Goal: Task Accomplishment & Management: Complete application form

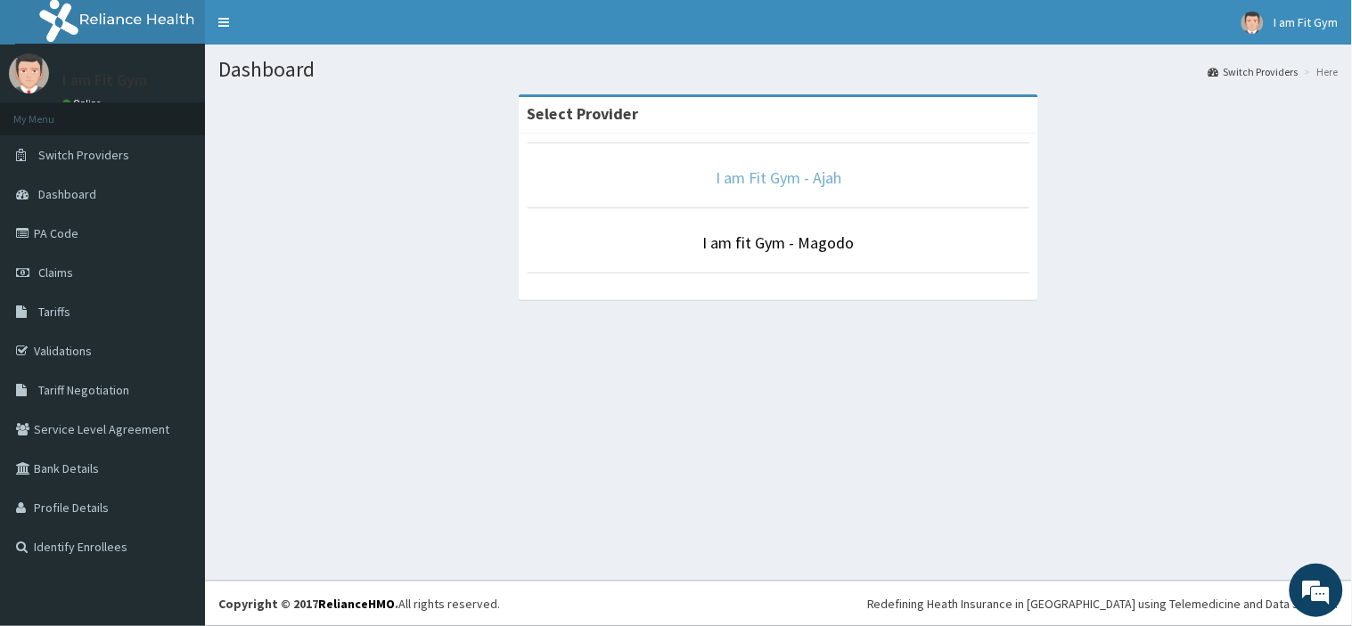
click at [840, 172] on link "I am Fit Gym - Ajah" at bounding box center [778, 178] width 126 height 20
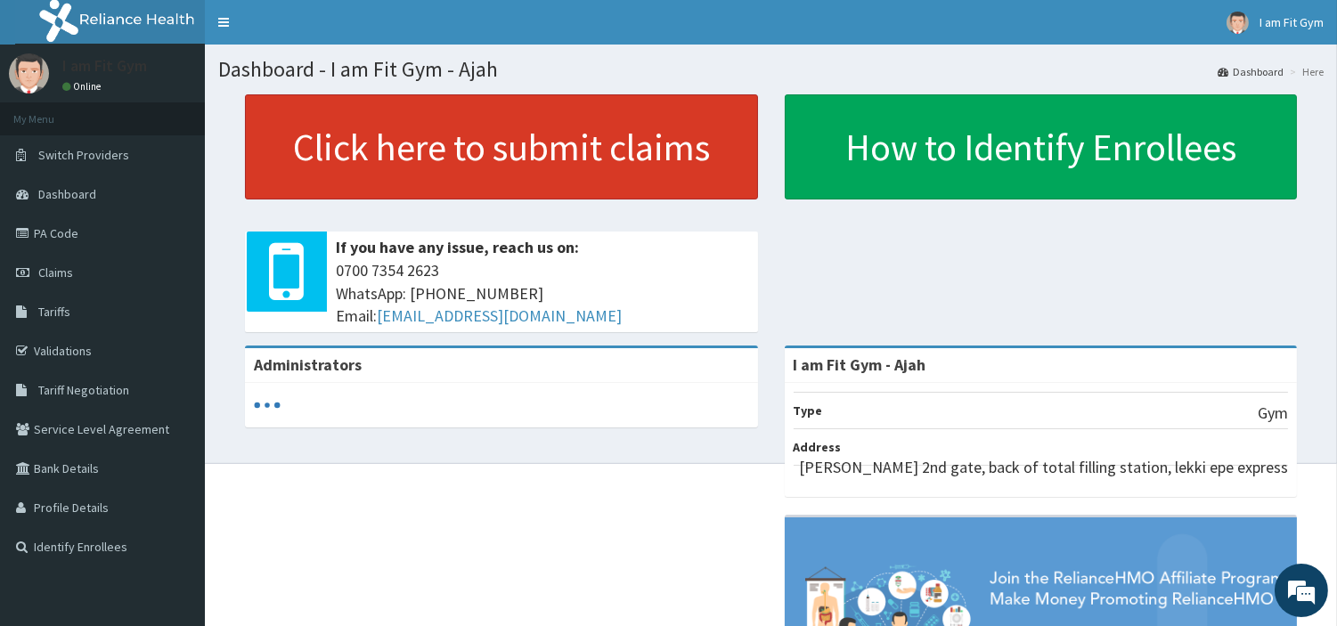
click at [576, 138] on link "Click here to submit claims" at bounding box center [501, 146] width 513 height 105
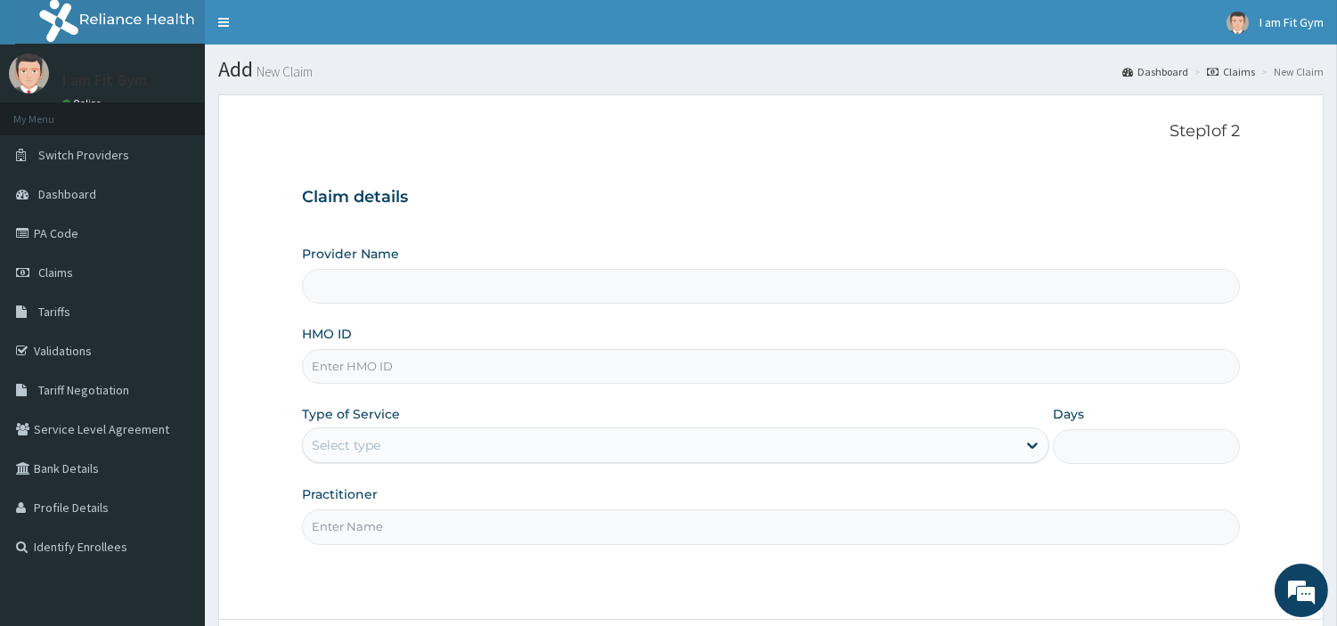
type input "I am Fit Gym - Ajah"
type input "1"
click at [375, 519] on input "Practitioner" at bounding box center [771, 527] width 938 height 35
type input "razzie"
click at [441, 362] on input "HMO ID" at bounding box center [771, 366] width 938 height 35
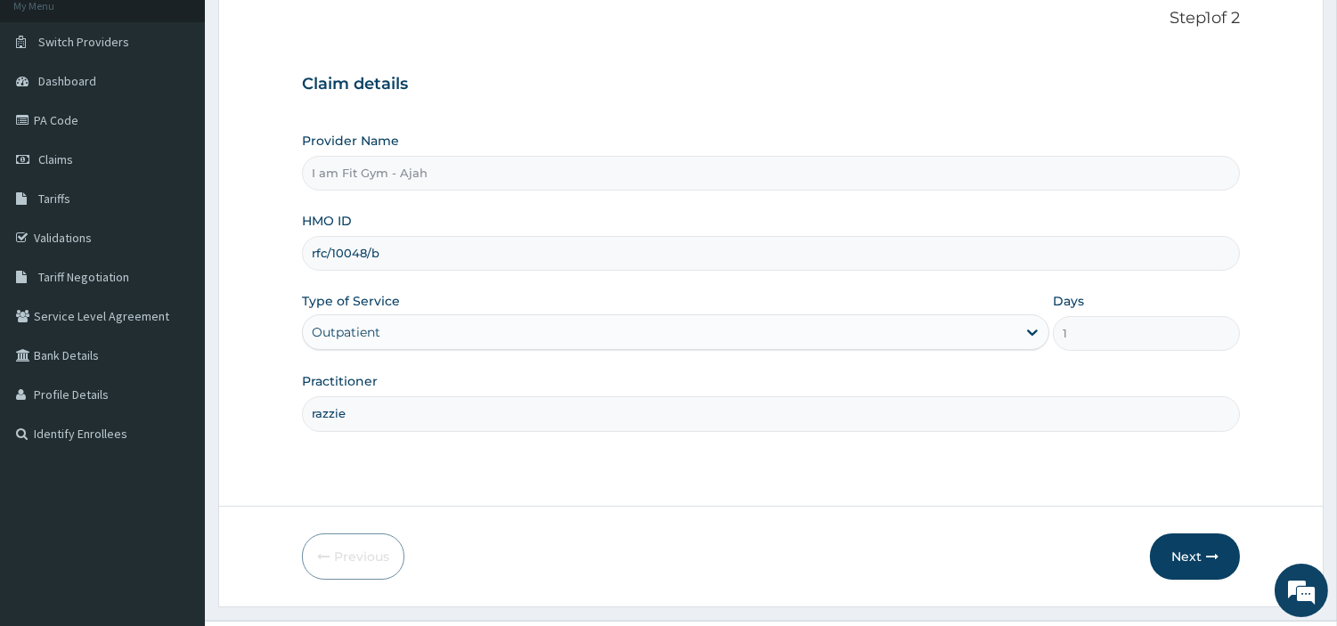
scroll to position [119, 0]
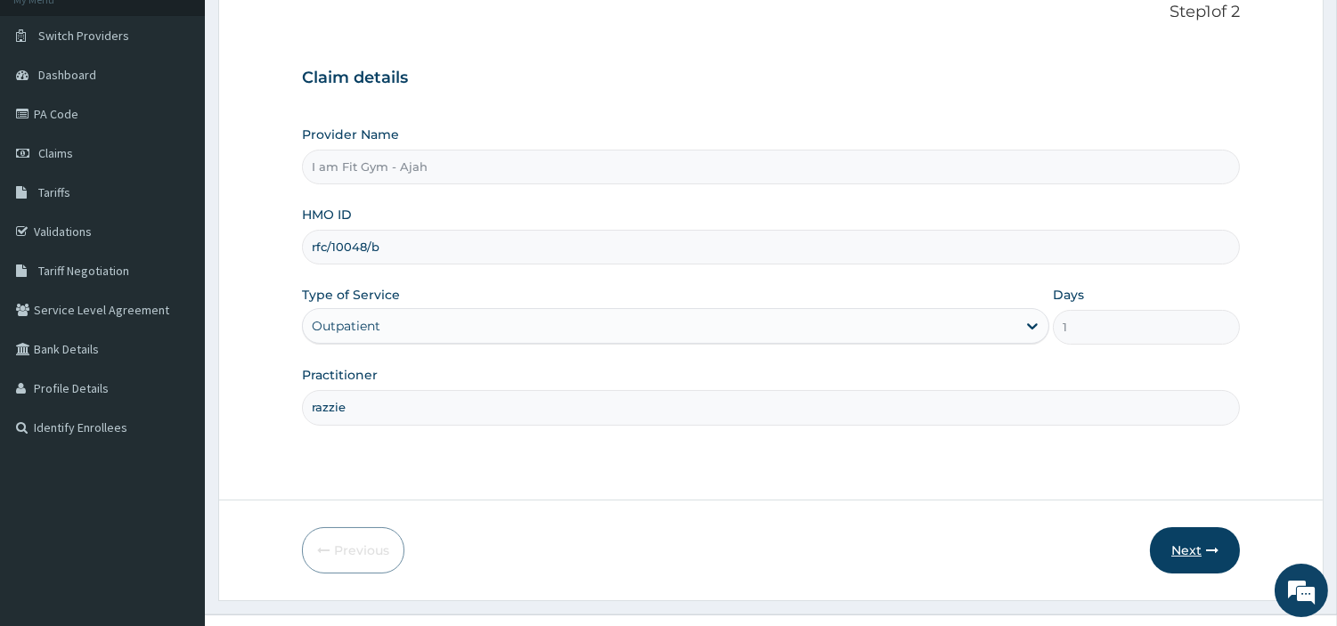
type input "rfc/10048/b"
click at [1198, 550] on button "Next" at bounding box center [1195, 550] width 90 height 46
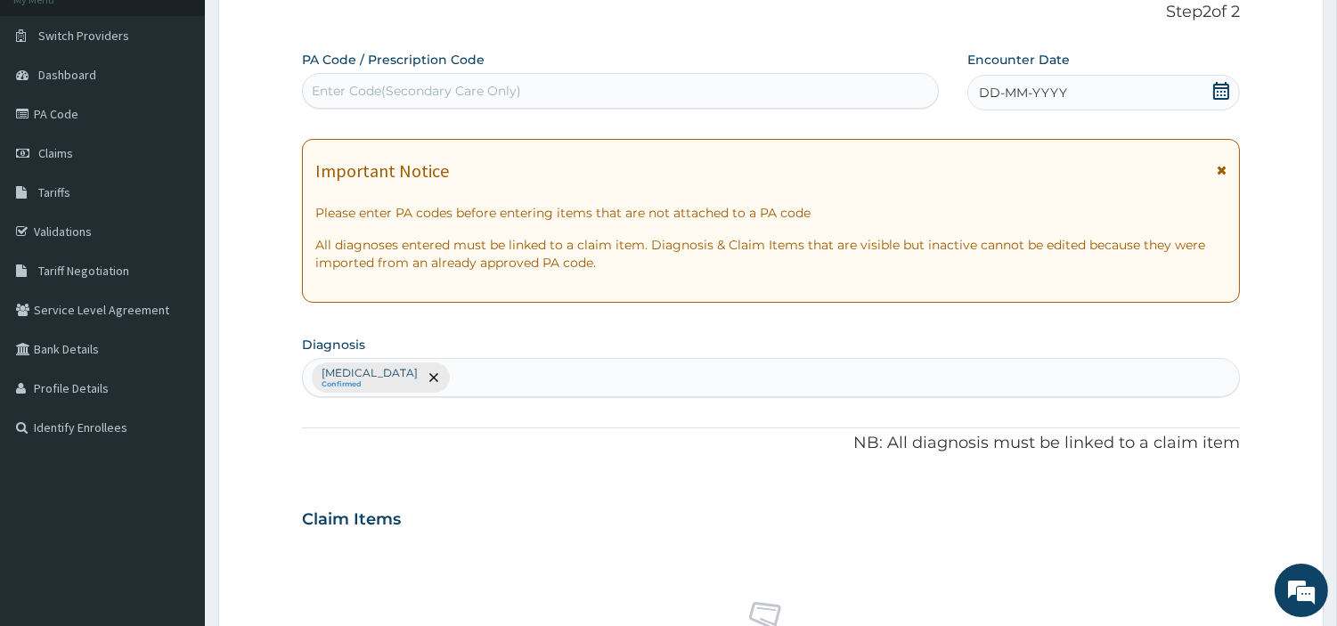
click at [1034, 103] on div "DD-MM-YYYY" at bounding box center [1104, 93] width 273 height 36
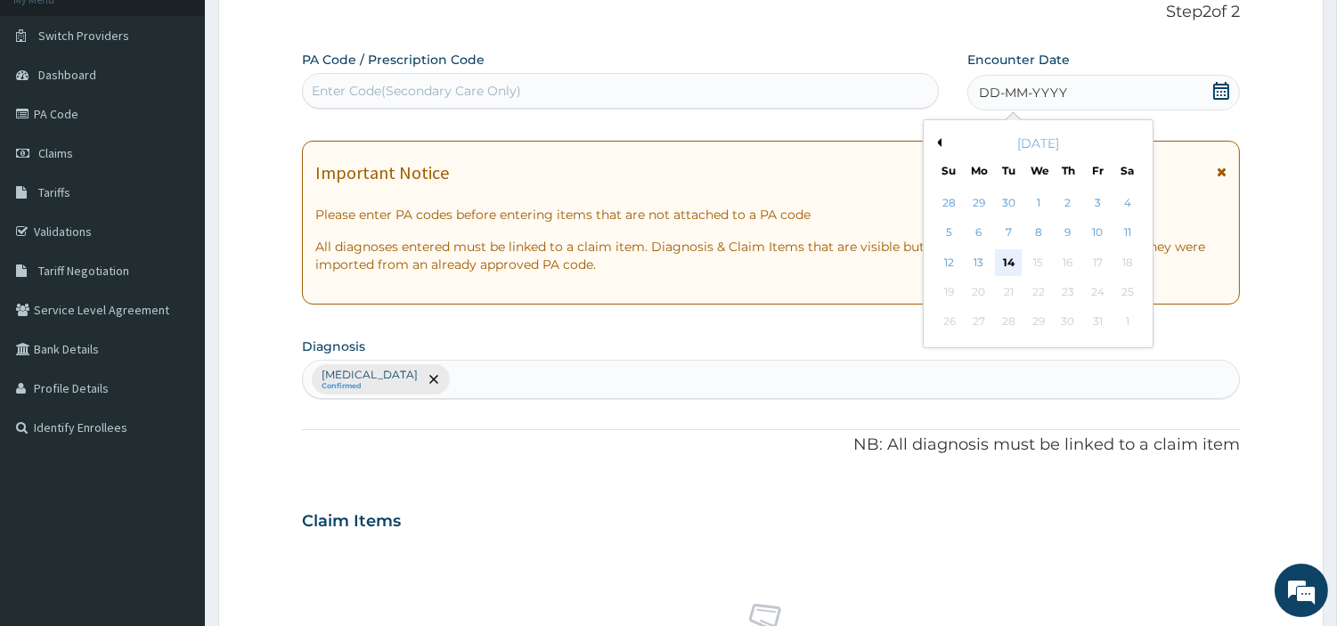
click at [1010, 252] on div "14" at bounding box center [1008, 262] width 27 height 27
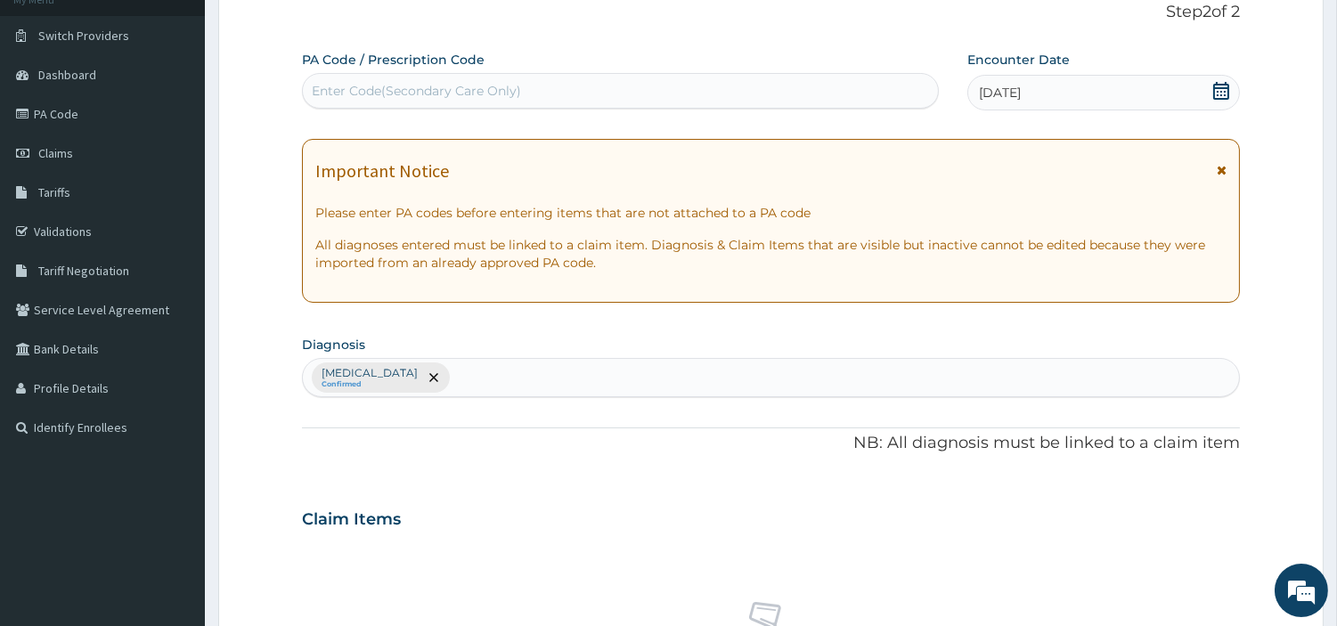
click at [867, 96] on div "Enter Code(Secondary Care Only)" at bounding box center [620, 91] width 635 height 29
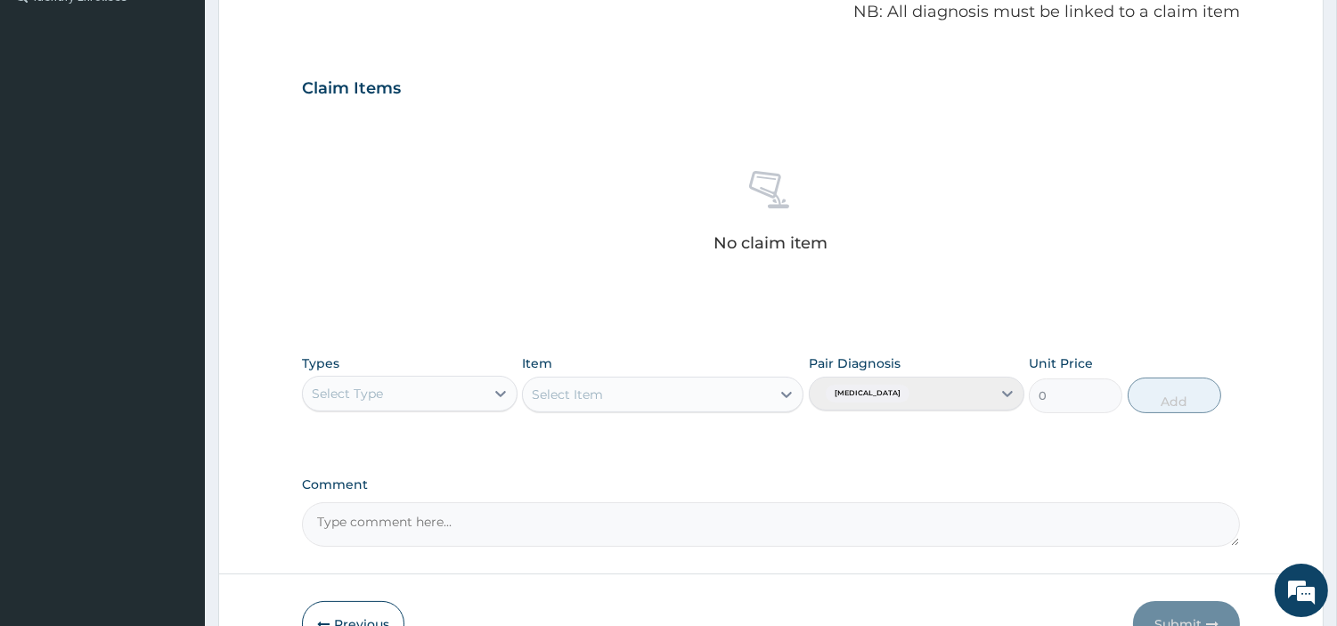
scroll to position [558, 0]
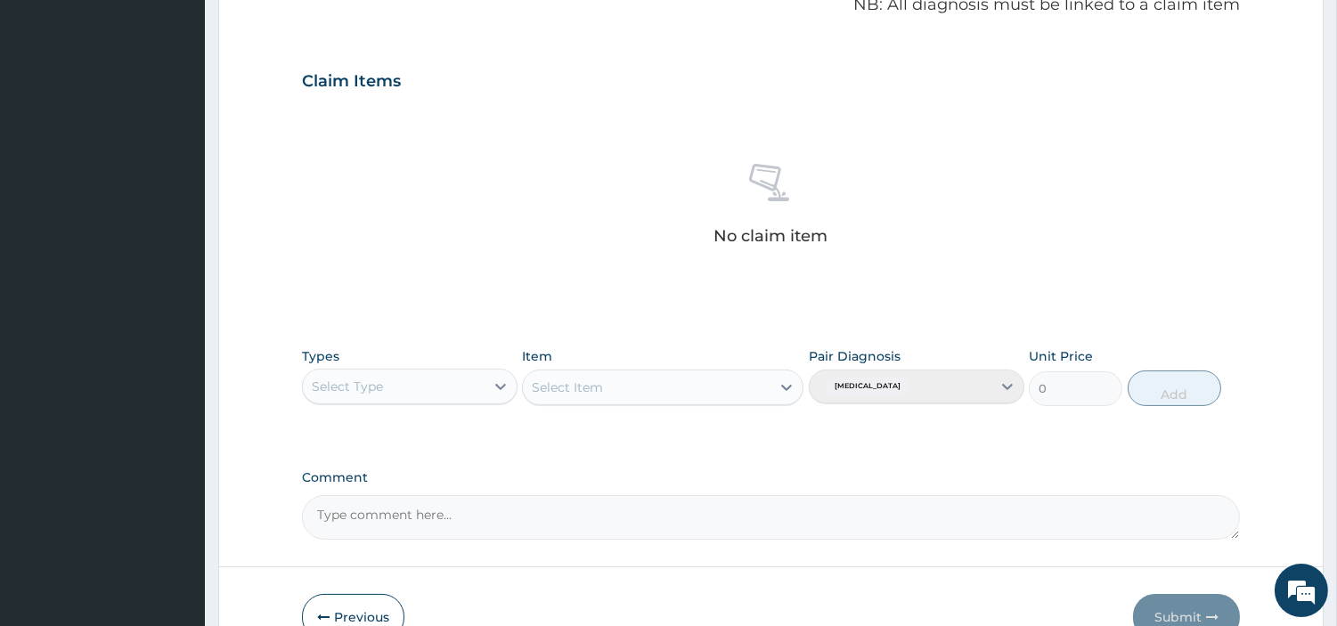
type input "PA/7CC020"
click at [478, 383] on div "Select Type" at bounding box center [394, 386] width 182 height 29
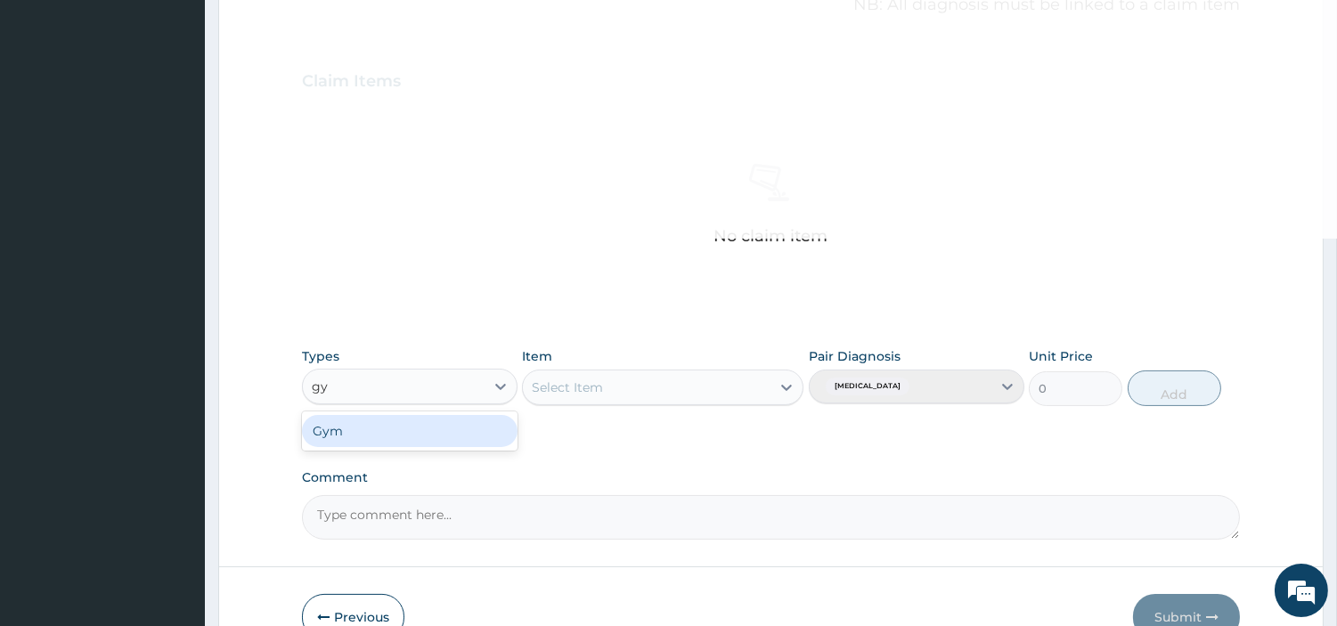
type input "gym"
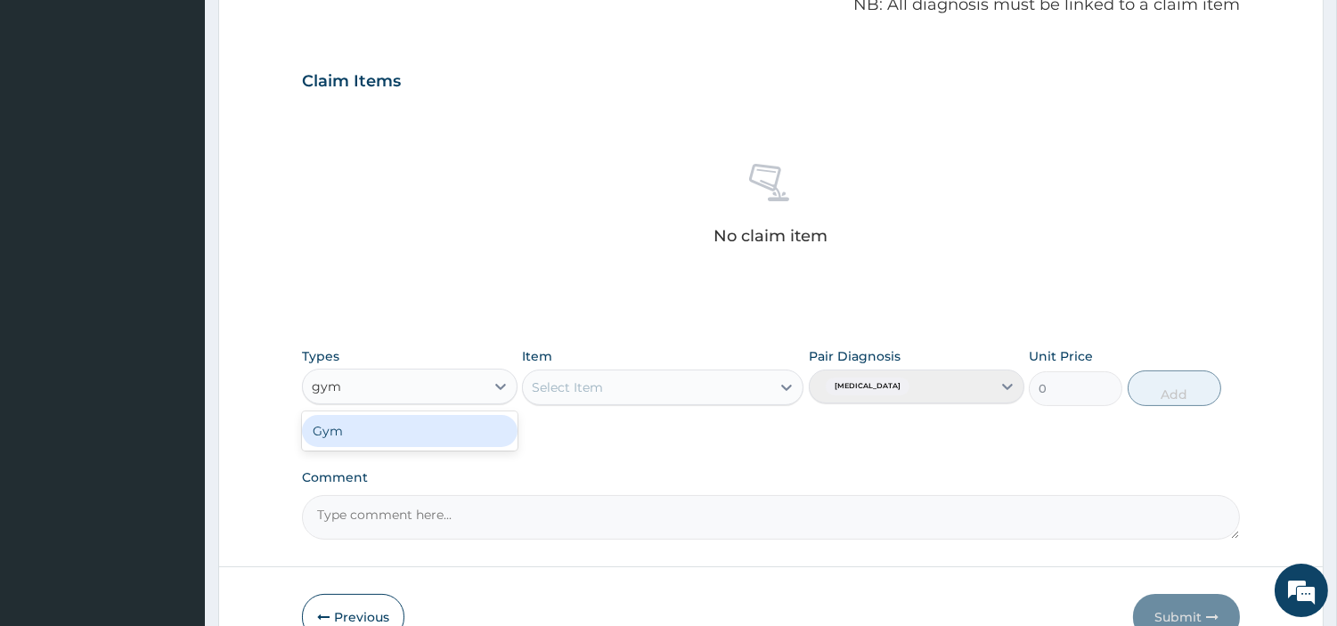
click at [477, 425] on div "Gym" at bounding box center [410, 431] width 216 height 32
click at [561, 383] on div "Select Item" at bounding box center [567, 388] width 71 height 18
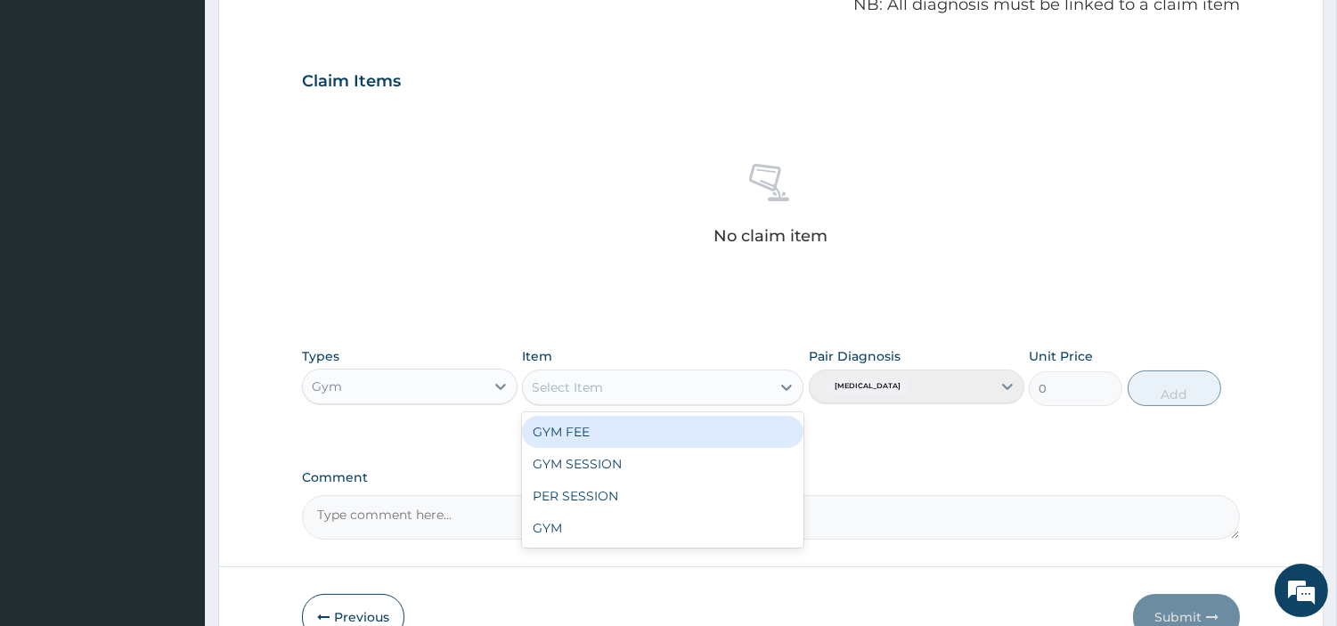
click at [570, 432] on div "GYM FEE" at bounding box center [663, 432] width 282 height 32
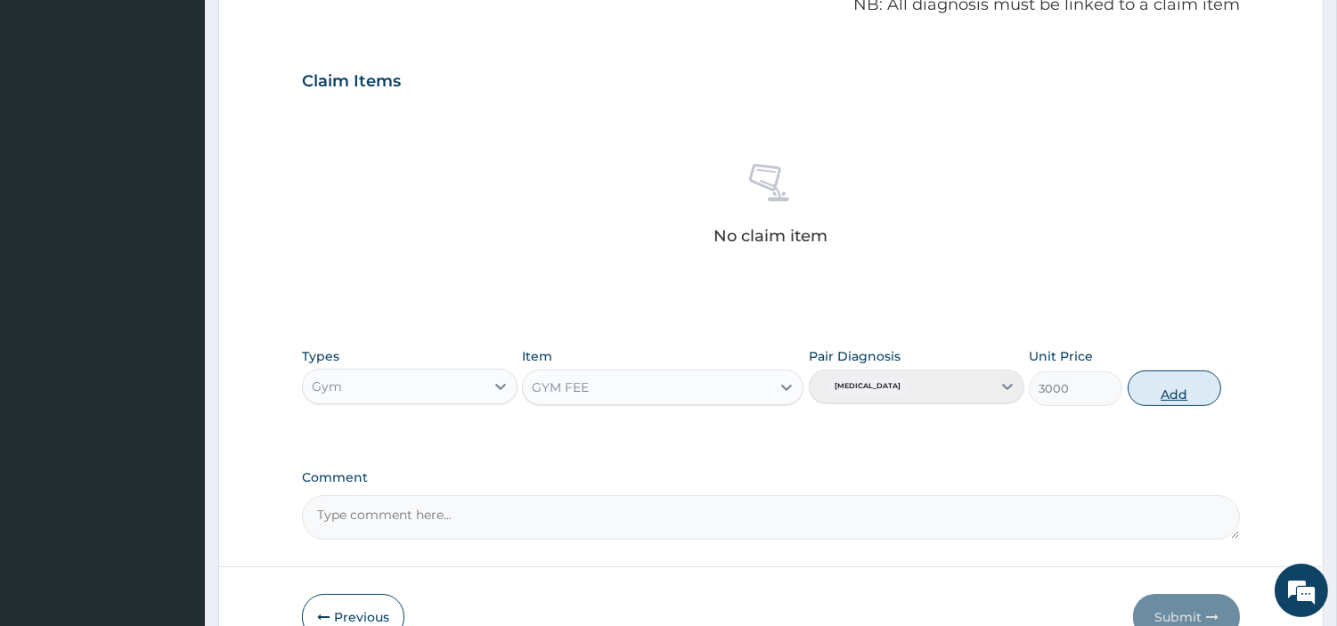
click at [1160, 380] on button "Add" at bounding box center [1175, 389] width 94 height 36
type input "0"
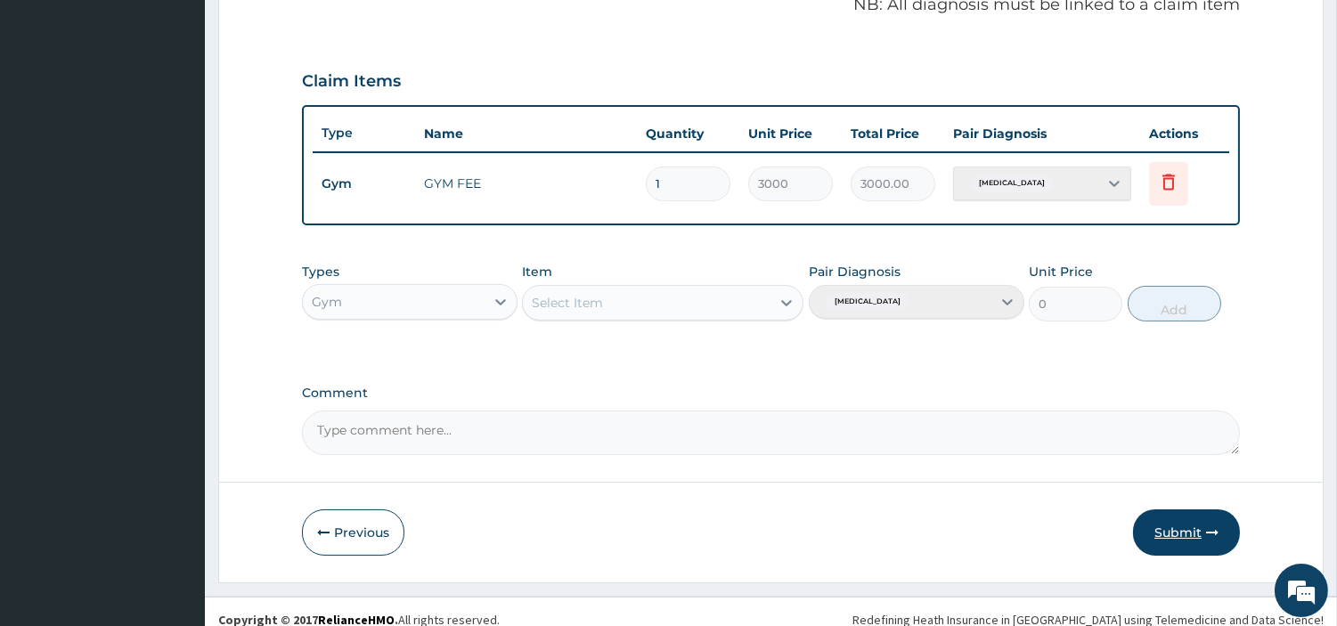
click at [1182, 545] on button "Submit" at bounding box center [1186, 533] width 107 height 46
